Goal: Task Accomplishment & Management: Complete application form

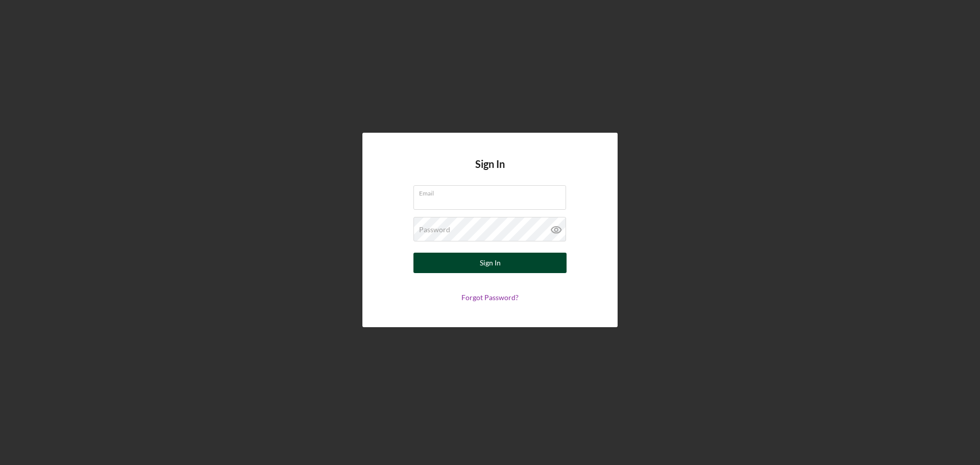
type input "[EMAIL_ADDRESS][DOMAIN_NAME]"
click at [487, 262] on div "Sign In" at bounding box center [490, 263] width 21 height 20
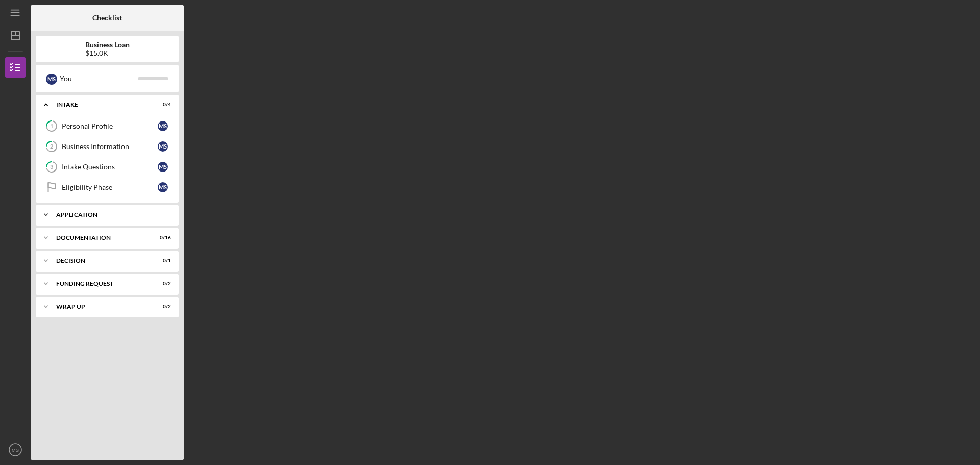
click at [47, 213] on icon "Icon/Expander" at bounding box center [46, 215] width 20 height 20
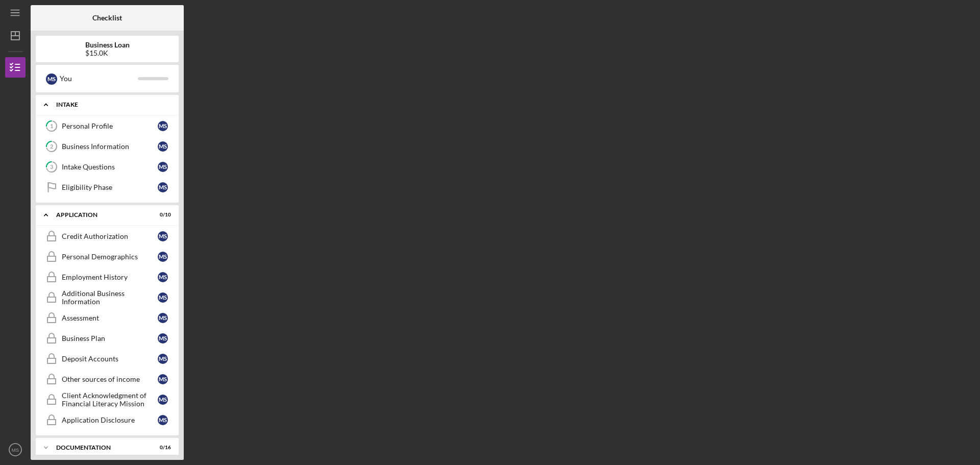
click at [44, 103] on icon "Icon/Expander" at bounding box center [46, 104] width 20 height 20
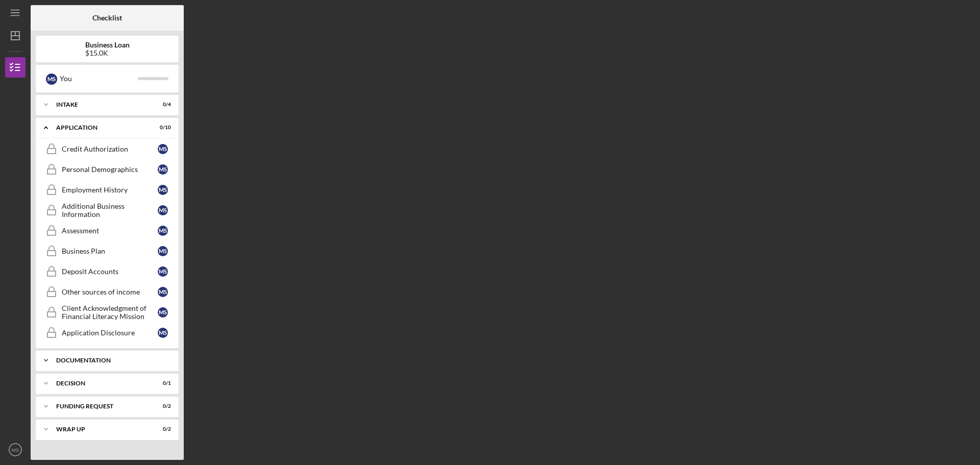
click at [45, 358] on icon "Icon/Expander" at bounding box center [46, 360] width 20 height 20
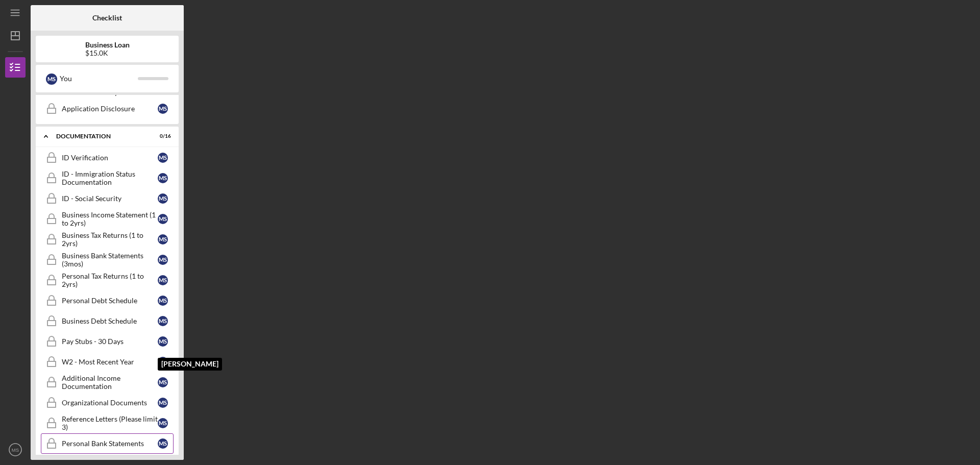
scroll to position [322, 0]
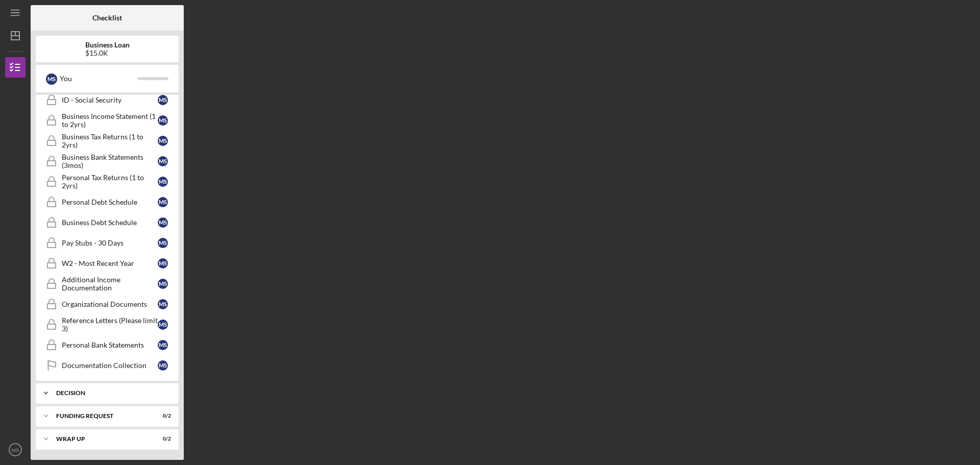
click at [43, 389] on icon "Icon/Expander" at bounding box center [46, 393] width 20 height 20
click at [161, 410] on div "M S" at bounding box center [163, 414] width 10 height 10
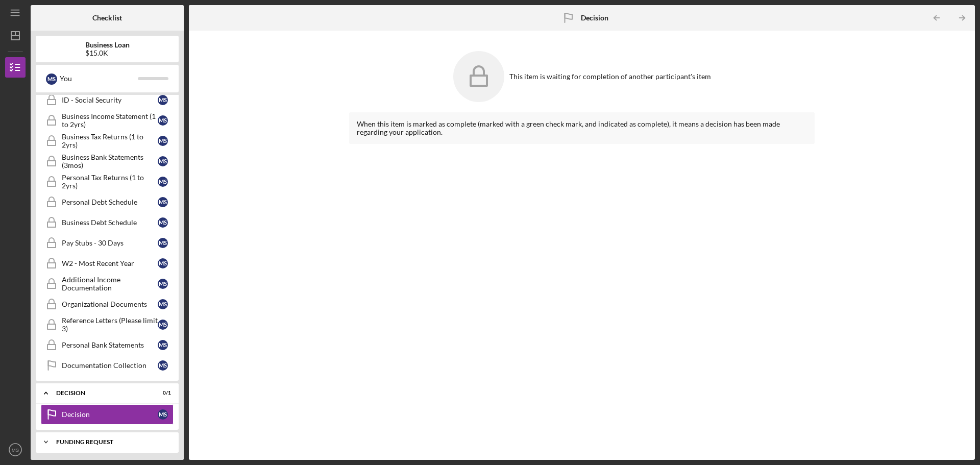
click at [47, 441] on icon "Icon/Expander" at bounding box center [46, 442] width 20 height 20
click at [92, 442] on div "Funding Request" at bounding box center [111, 442] width 110 height 6
click at [102, 439] on div "Funding Request" at bounding box center [111, 442] width 110 height 6
click at [95, 264] on div "W2 - Most Recent Year" at bounding box center [110, 263] width 96 height 8
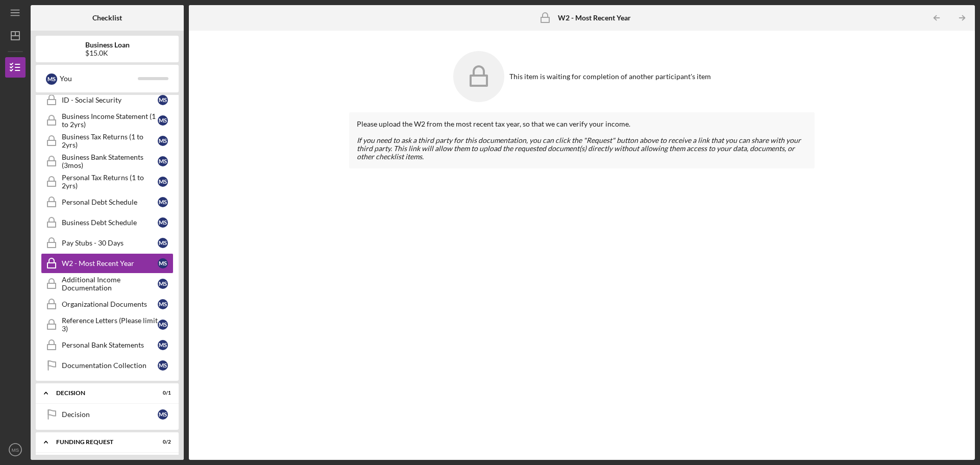
click at [480, 82] on icon at bounding box center [478, 76] width 51 height 51
click at [645, 153] on div "​ If you need to ask a third party for this documentation, you can click the "R…" at bounding box center [582, 148] width 450 height 24
click at [540, 290] on div "Please upload the W2 from the most recent tax year, so that we can verify your …" at bounding box center [581, 278] width 465 height 332
click at [117, 247] on div "Pay Stubs - 30 Days" at bounding box center [110, 243] width 96 height 8
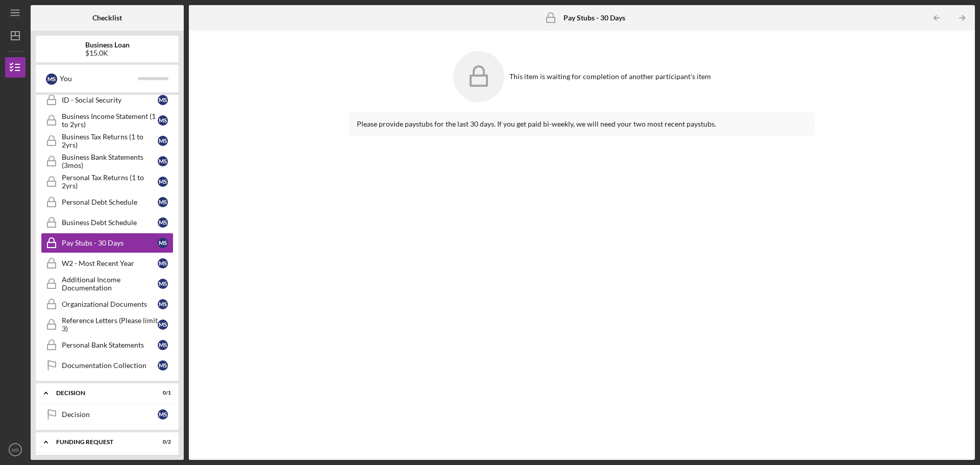
click at [491, 89] on icon at bounding box center [478, 76] width 51 height 51
click at [85, 263] on div "W2 - Most Recent Year" at bounding box center [110, 263] width 96 height 8
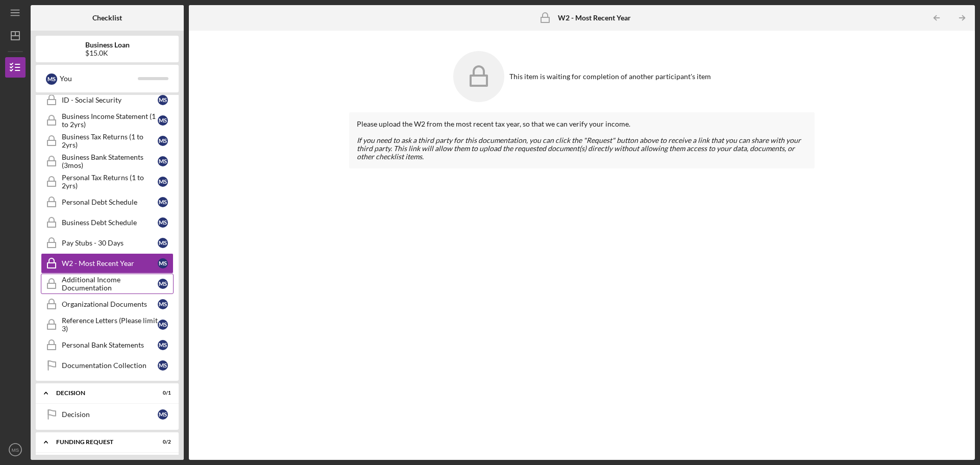
click at [83, 284] on div "Additional Income Documentation" at bounding box center [110, 284] width 96 height 16
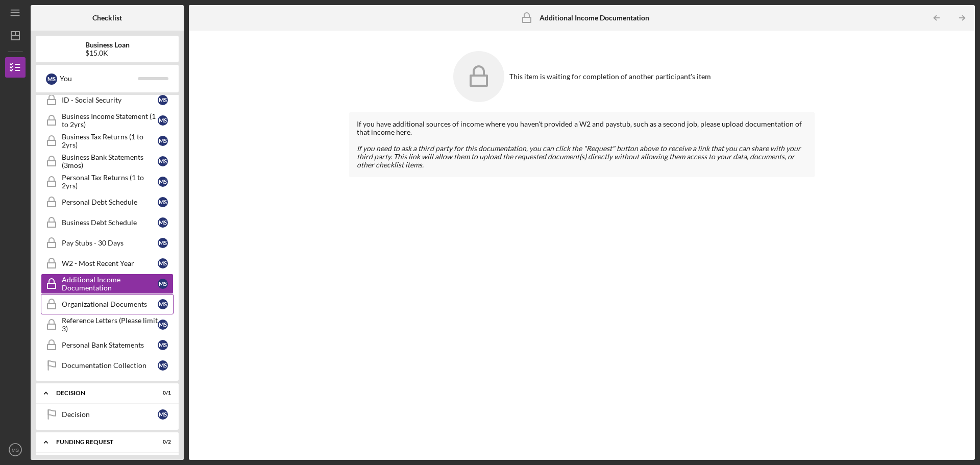
click at [94, 302] on div "Organizational Documents" at bounding box center [110, 304] width 96 height 8
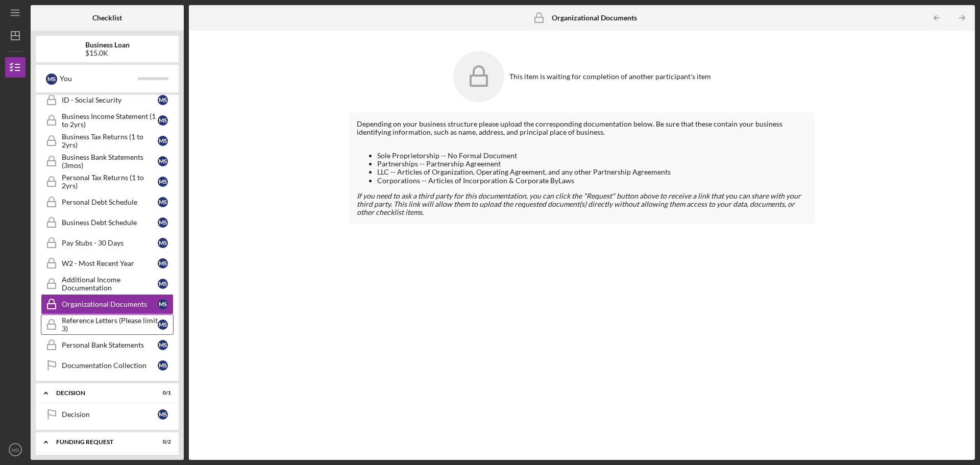
click at [111, 321] on div "Reference Letters (Please limit 3)" at bounding box center [110, 324] width 96 height 16
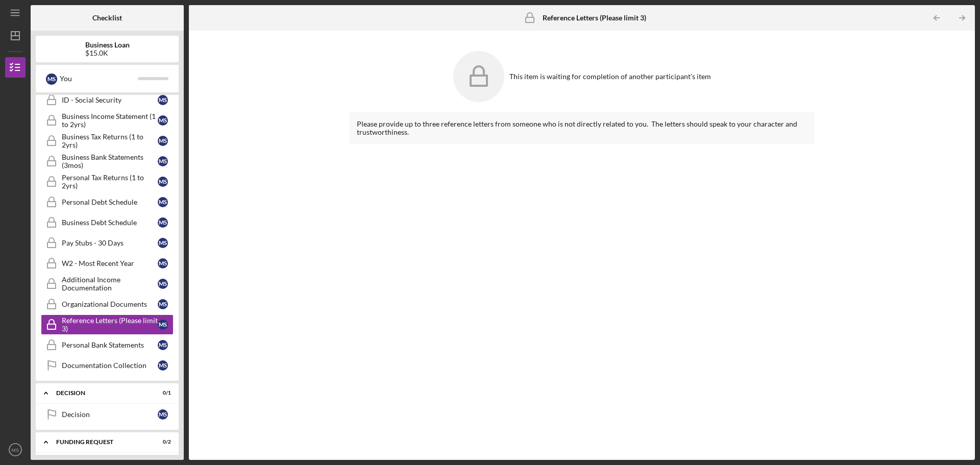
click at [484, 72] on icon at bounding box center [478, 76] width 51 height 51
click at [86, 348] on div "Personal Bank Statements" at bounding box center [110, 345] width 96 height 8
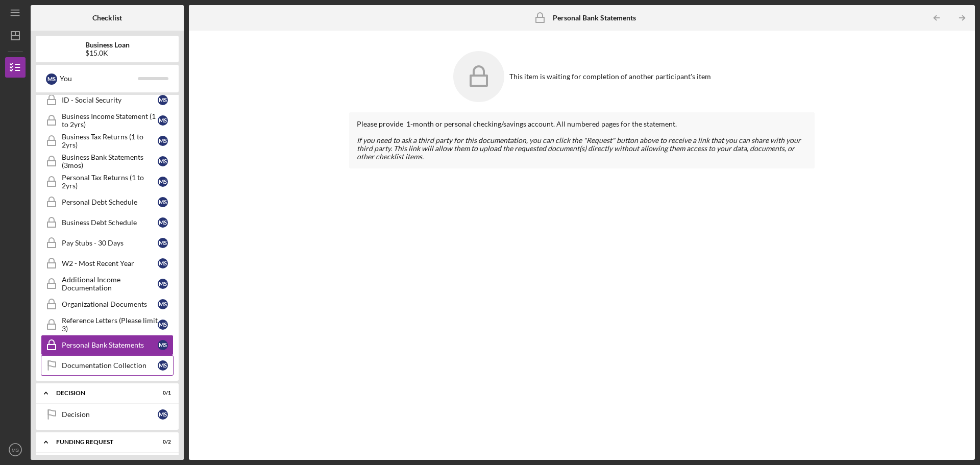
click at [117, 365] on div "Documentation Collection" at bounding box center [110, 365] width 96 height 8
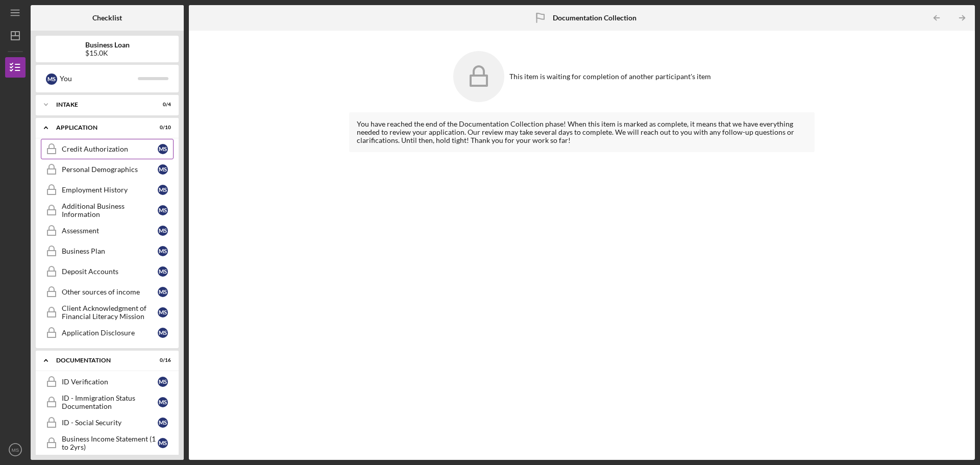
click at [106, 153] on div "Credit Authorization" at bounding box center [110, 149] width 96 height 8
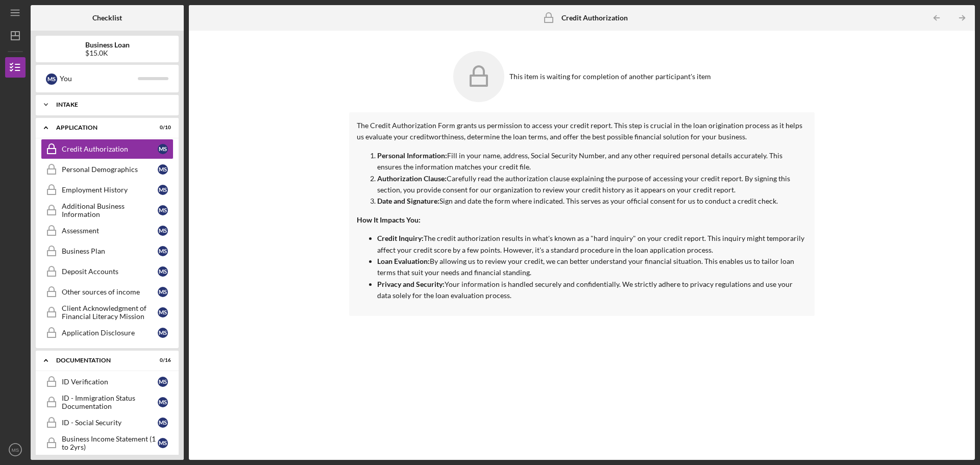
click at [44, 104] on icon "Icon/Expander" at bounding box center [46, 104] width 20 height 20
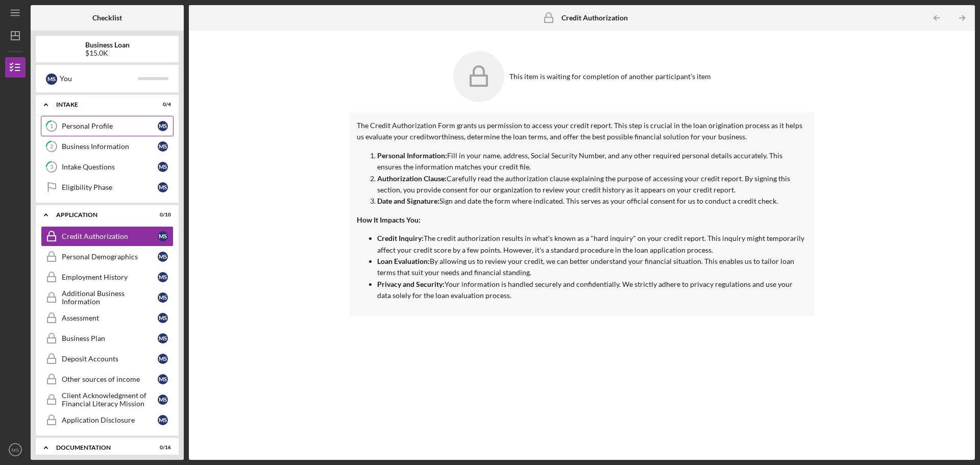
click at [120, 126] on div "Personal Profile" at bounding box center [110, 126] width 96 height 8
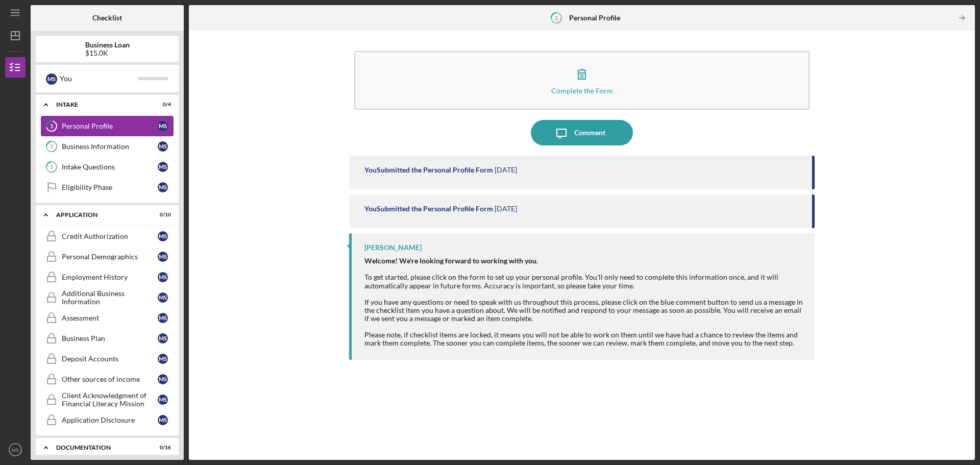
click at [126, 130] on div "Personal Profile" at bounding box center [110, 126] width 96 height 8
